Goal: Check status: Check status

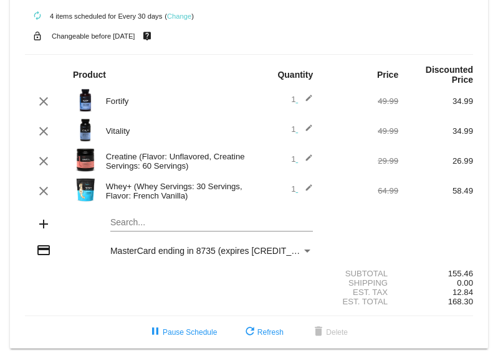
scroll to position [47, 0]
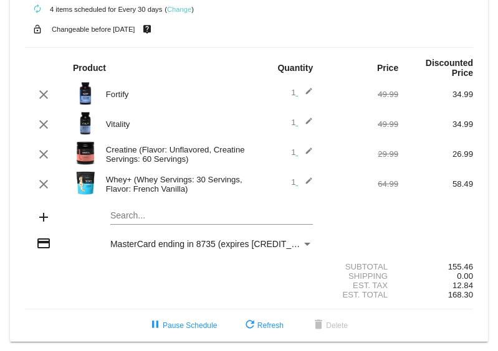
click at [118, 202] on div "Search..." at bounding box center [211, 213] width 202 height 24
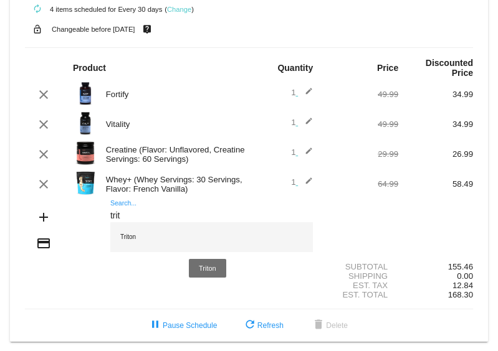
type input "trit"
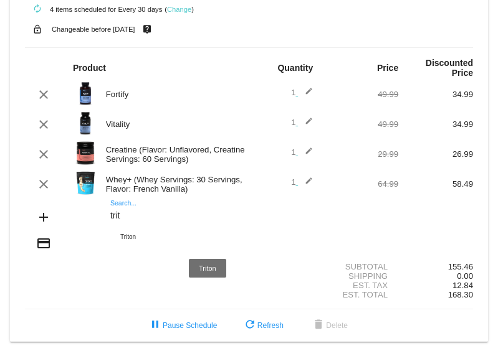
click at [137, 234] on div "Triton" at bounding box center [211, 237] width 202 height 30
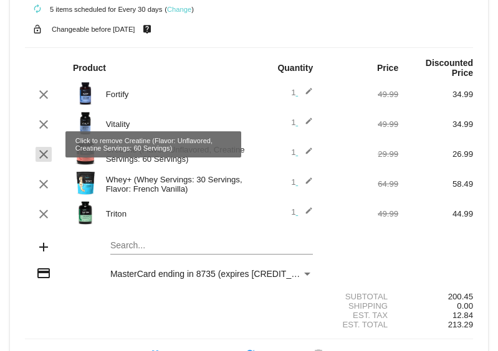
click at [44, 147] on mat-icon "clear" at bounding box center [43, 154] width 15 height 15
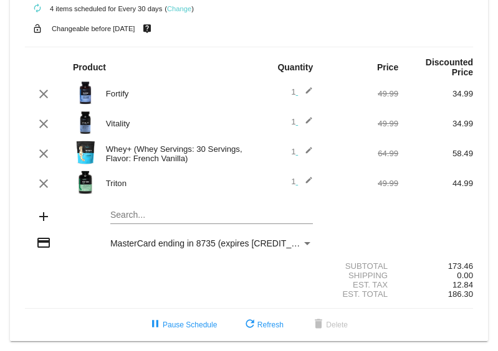
scroll to position [47, 0]
